Goal: Communication & Community: Answer question/provide support

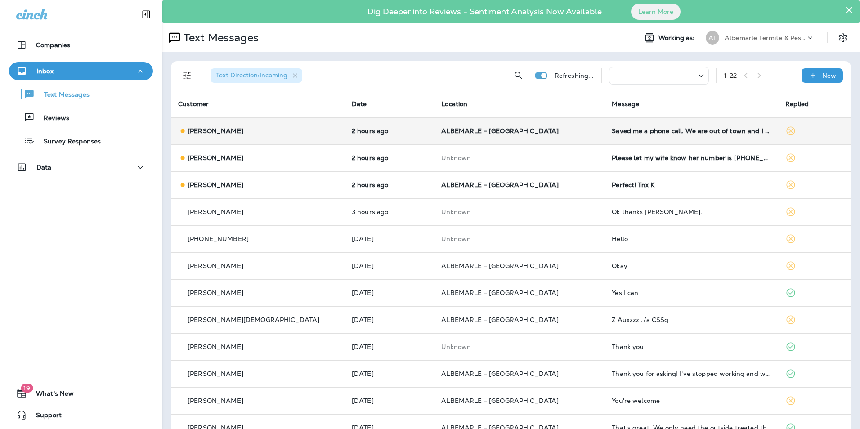
click at [606, 139] on td "Saved me a phone call. We are out of town and I could have gotten him access. A…" at bounding box center [692, 130] width 174 height 27
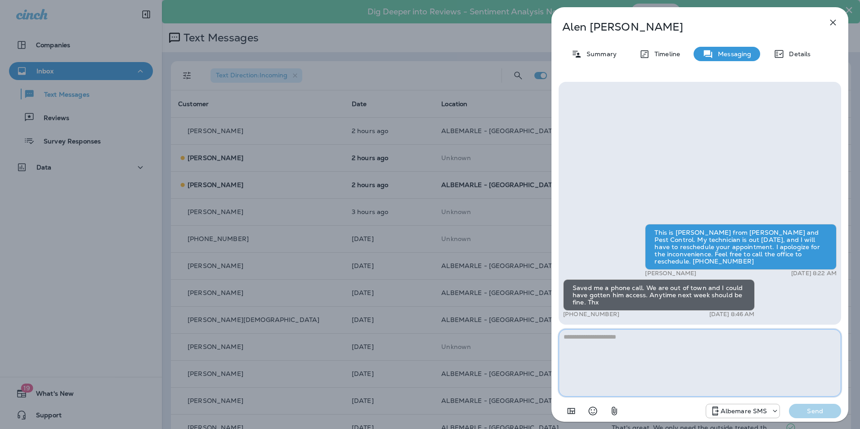
click at [620, 349] on textarea at bounding box center [700, 362] width 282 height 67
type textarea "**********"
click at [813, 408] on p "Send" at bounding box center [815, 411] width 38 height 8
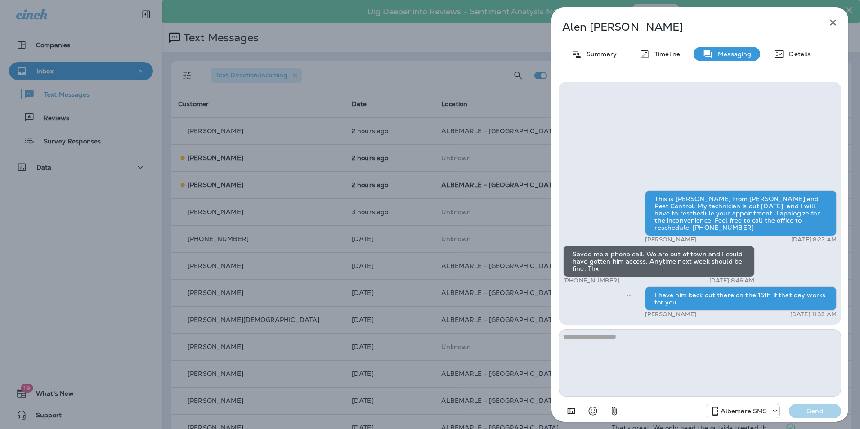
click at [834, 24] on icon "button" at bounding box center [833, 23] width 6 height 6
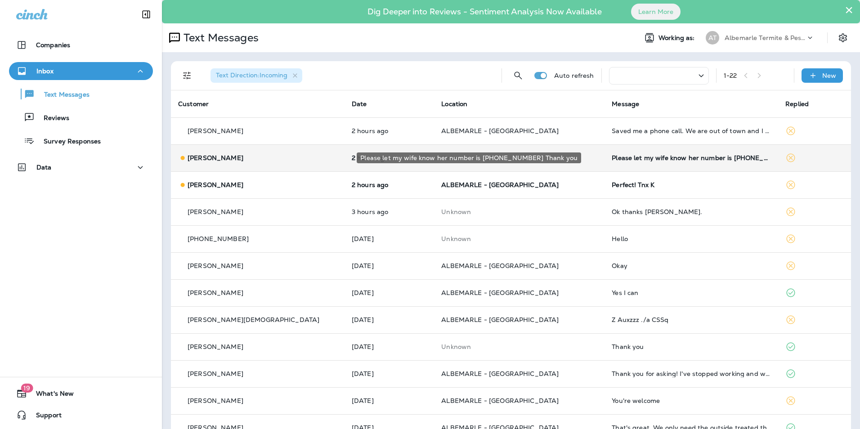
click at [639, 158] on div "Please let my wife know her number is [PHONE_NUMBER] Thank you" at bounding box center [691, 157] width 159 height 7
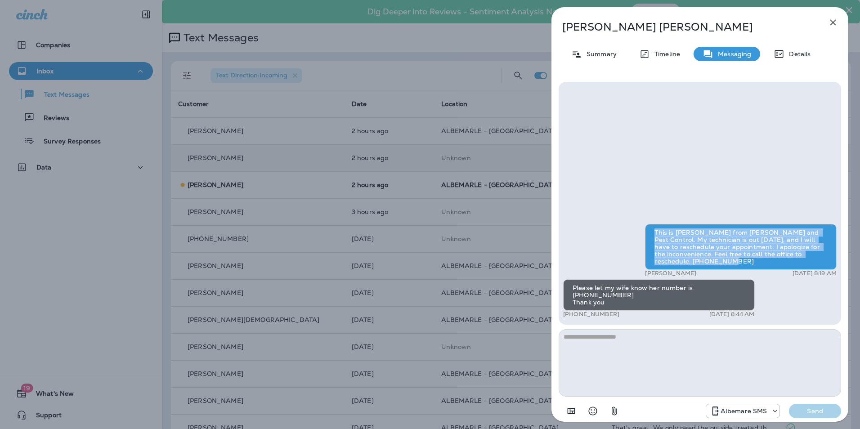
drag, startPoint x: 654, startPoint y: 241, endPoint x: 713, endPoint y: 267, distance: 65.5
click at [713, 267] on div "This is [PERSON_NAME] from [PERSON_NAME] and Pest Control. My technician is out…" at bounding box center [741, 247] width 192 height 46
drag, startPoint x: 713, startPoint y: 267, endPoint x: 703, endPoint y: 251, distance: 19.2
copy div "This is [PERSON_NAME] from [PERSON_NAME] and Pest Control. My technician is out…"
click at [825, 25] on button "button" at bounding box center [833, 22] width 18 height 18
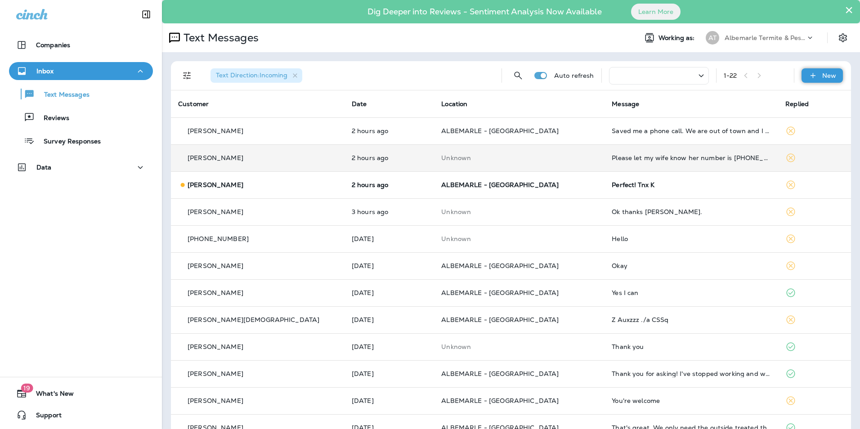
click at [816, 71] on div "New" at bounding box center [822, 75] width 41 height 14
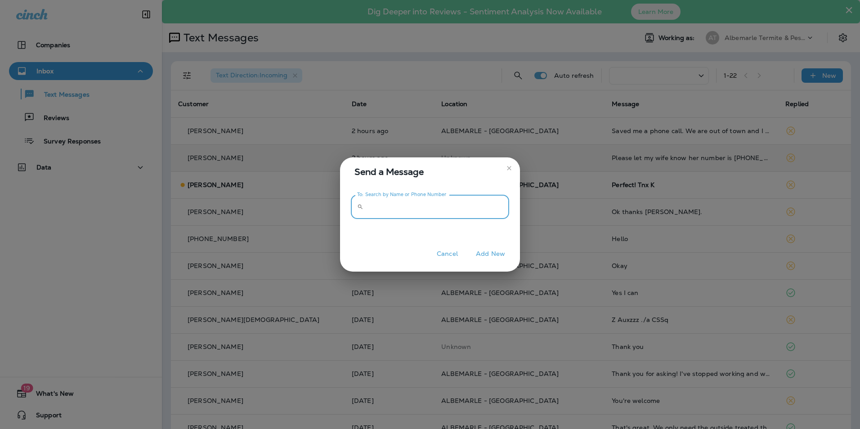
click at [381, 208] on input "To: Search by Name or Phone Number" at bounding box center [438, 207] width 142 height 24
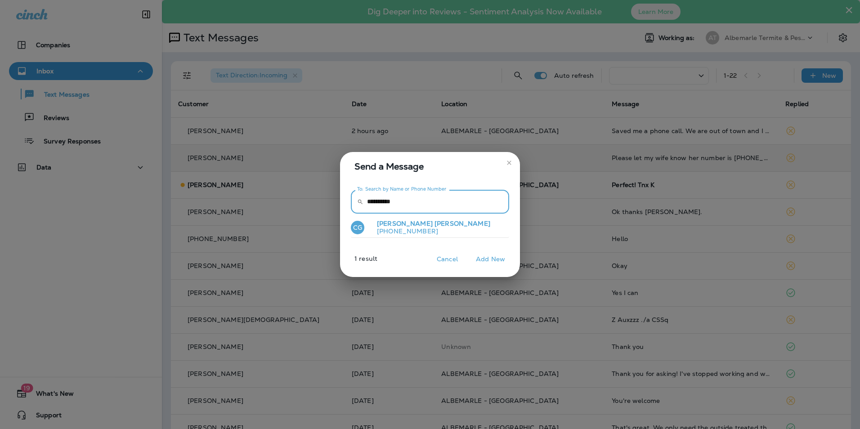
type input "**********"
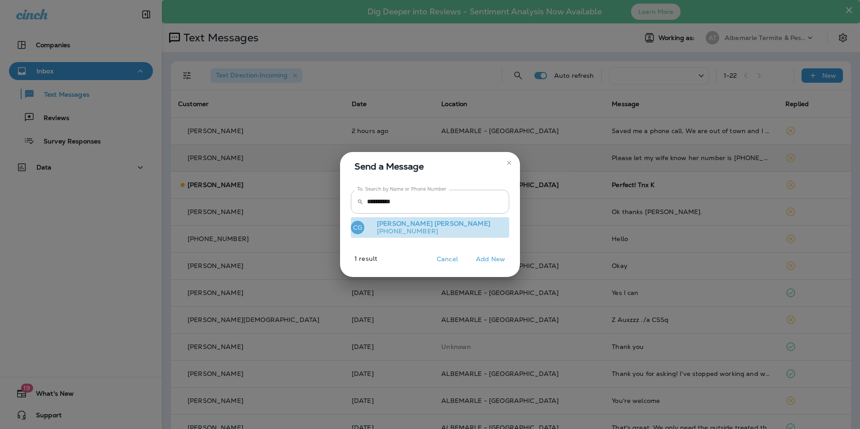
click at [414, 228] on p "[PHONE_NUMBER]" at bounding box center [430, 231] width 121 height 7
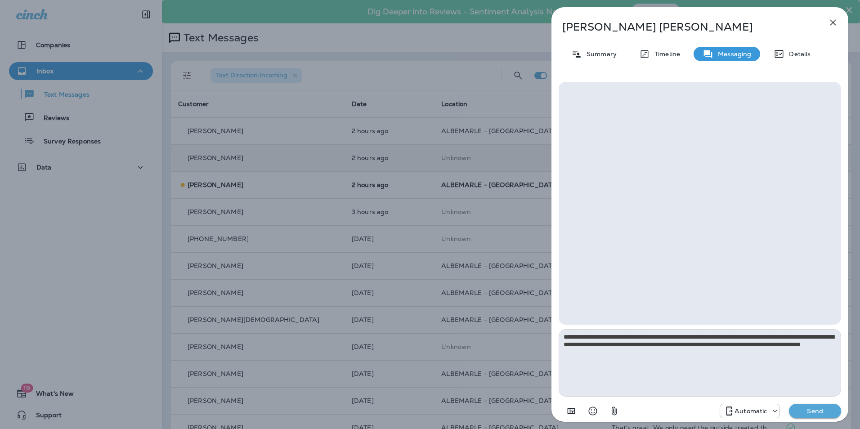
type textarea "**********"
click at [825, 411] on p "Send" at bounding box center [815, 411] width 38 height 8
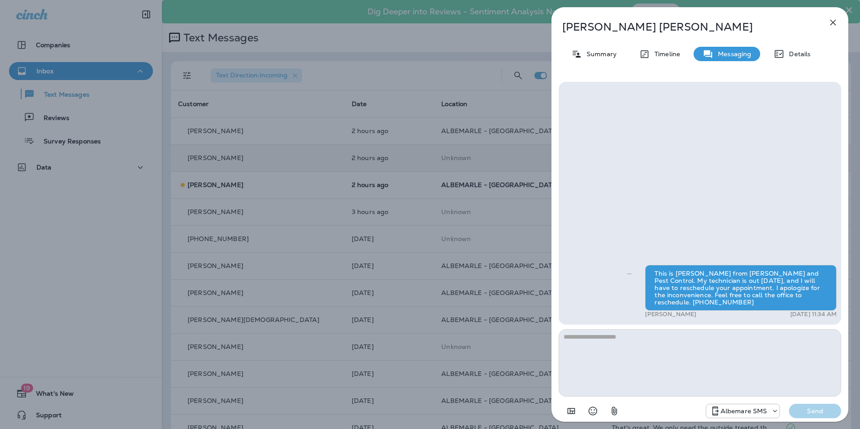
click at [832, 21] on icon "button" at bounding box center [833, 22] width 11 height 11
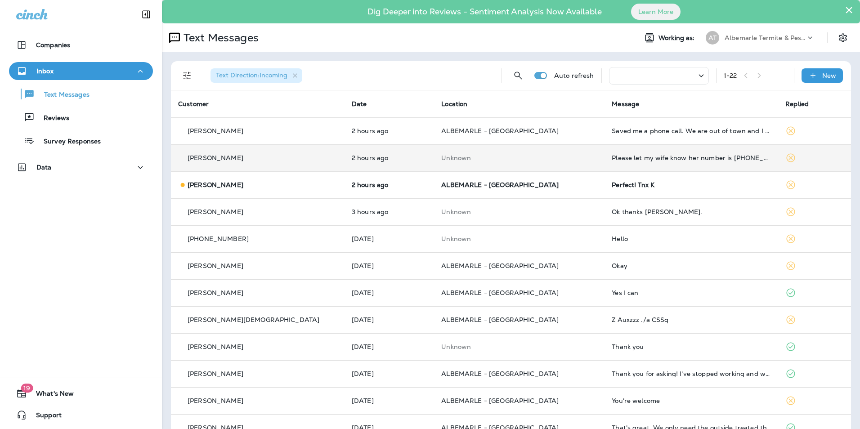
click at [607, 152] on td "Please let my wife know her number is [PHONE_NUMBER] Thank you" at bounding box center [692, 157] width 174 height 27
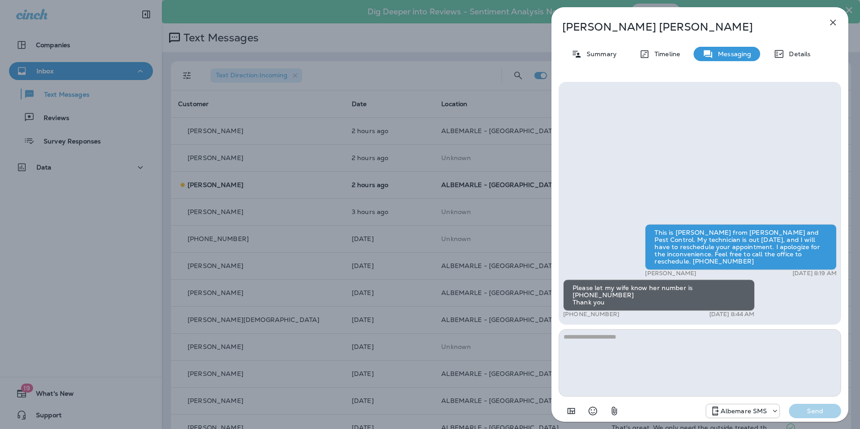
click at [651, 350] on textarea at bounding box center [700, 362] width 282 height 67
type textarea "**********"
click at [819, 407] on p "Send" at bounding box center [815, 411] width 38 height 8
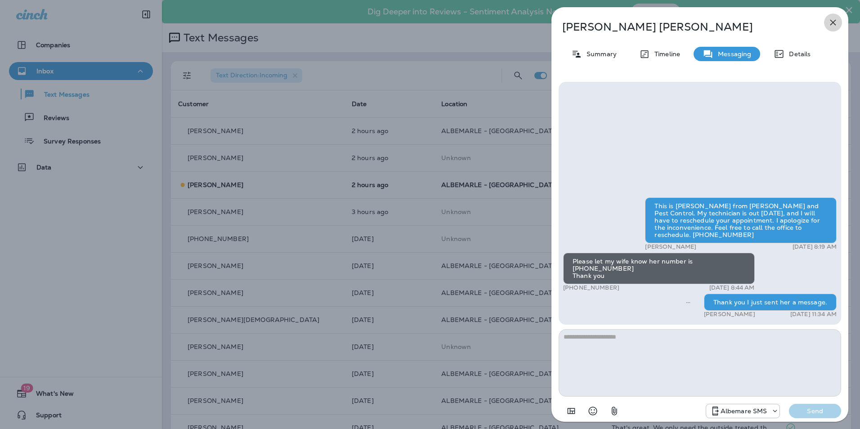
click at [833, 22] on icon "button" at bounding box center [833, 23] width 6 height 6
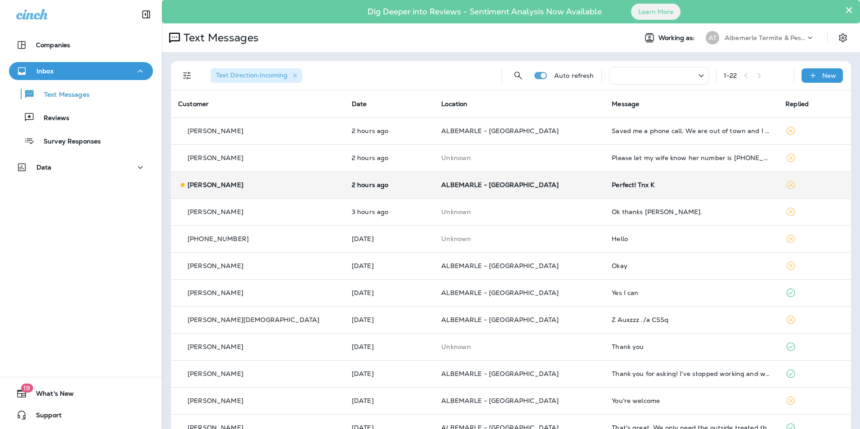
click at [443, 190] on td "ALBEMARLE - [GEOGRAPHIC_DATA]" at bounding box center [519, 184] width 170 height 27
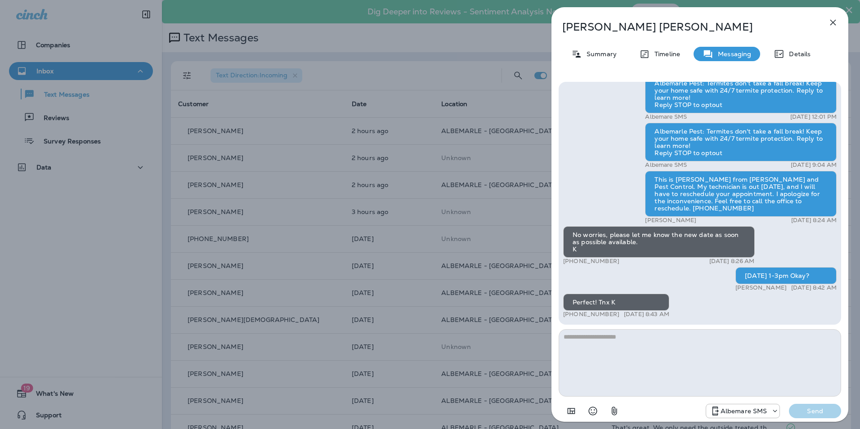
click at [832, 23] on icon "button" at bounding box center [833, 23] width 6 height 6
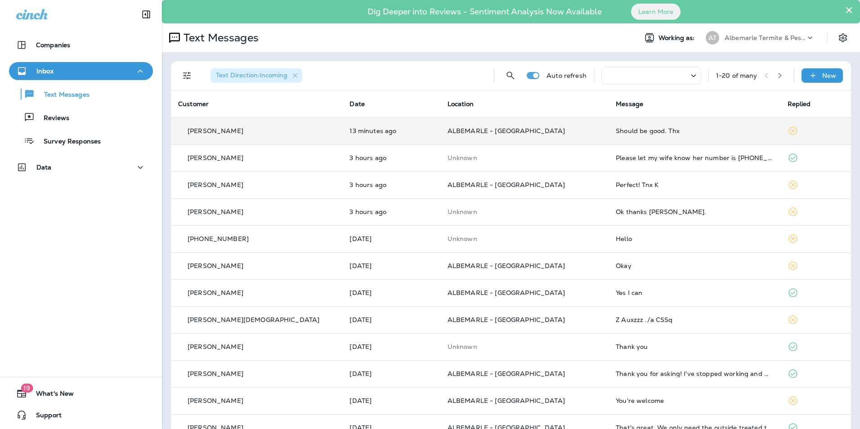
click at [618, 130] on div "Should be good. Thx" at bounding box center [694, 130] width 157 height 7
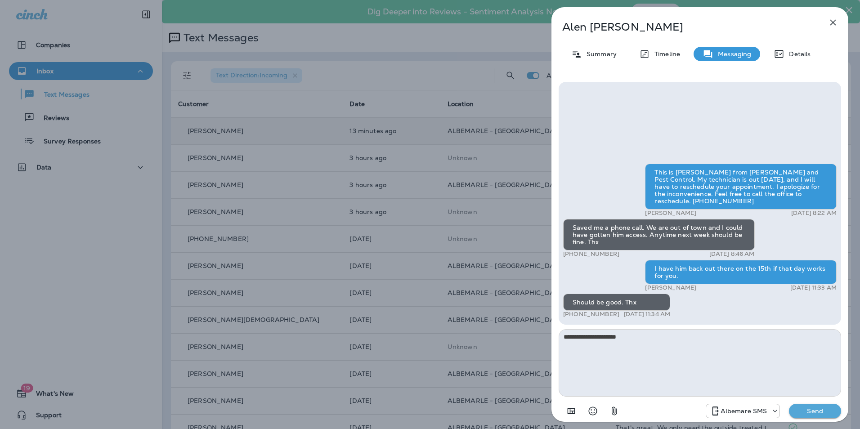
type textarea "**********"
click at [833, 407] on p "Send" at bounding box center [815, 411] width 38 height 8
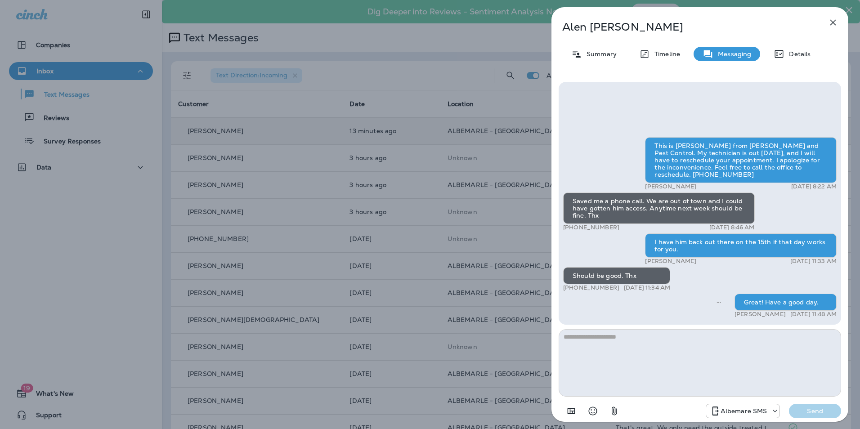
click at [834, 22] on icon "button" at bounding box center [833, 23] width 6 height 6
